Goal: Find specific page/section: Find specific page/section

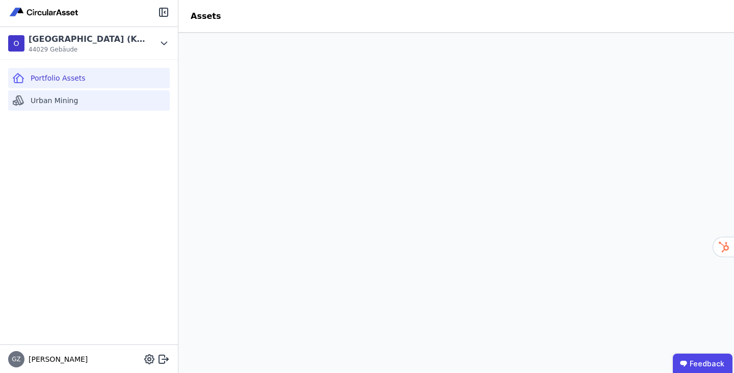
click at [49, 97] on span "Urban Mining" at bounding box center [54, 100] width 47 height 10
click at [84, 80] on div "Portfolio Assets" at bounding box center [89, 78] width 162 height 20
